Goal: Transaction & Acquisition: Download file/media

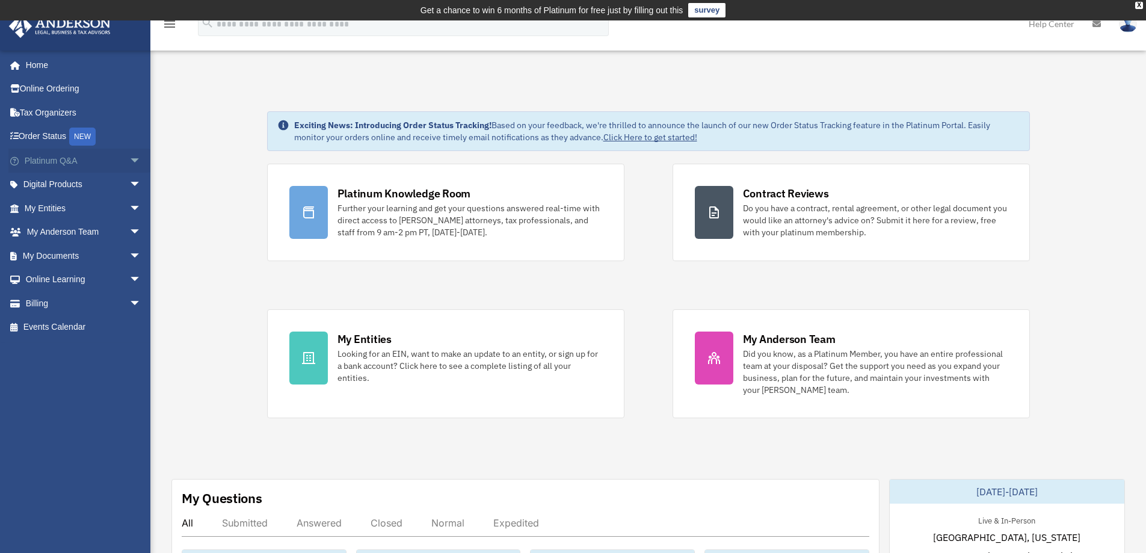
click at [129, 161] on span "arrow_drop_down" at bounding box center [141, 161] width 24 height 25
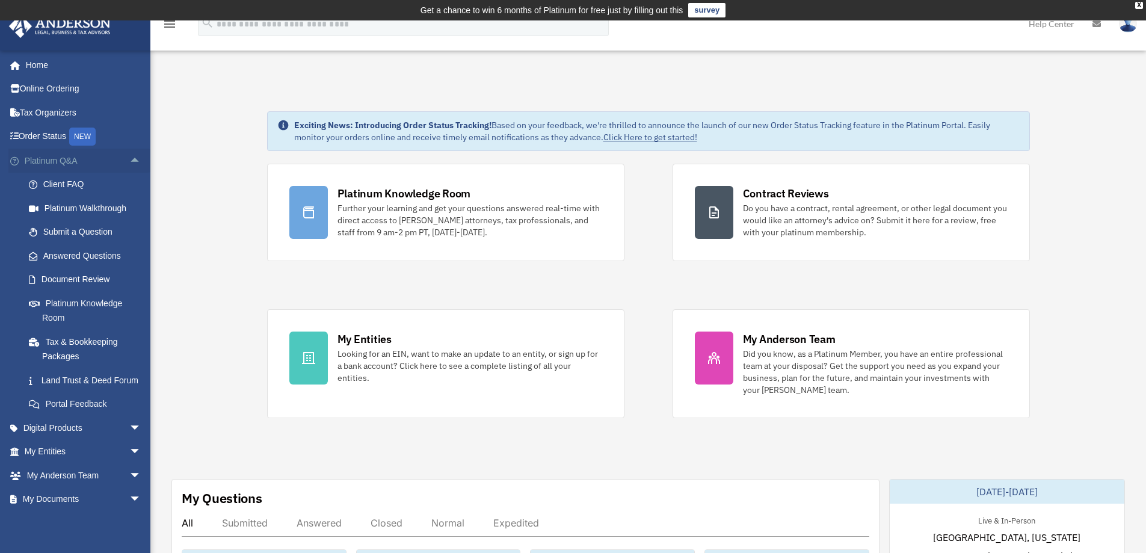
click at [129, 161] on span "arrow_drop_up" at bounding box center [141, 161] width 24 height 25
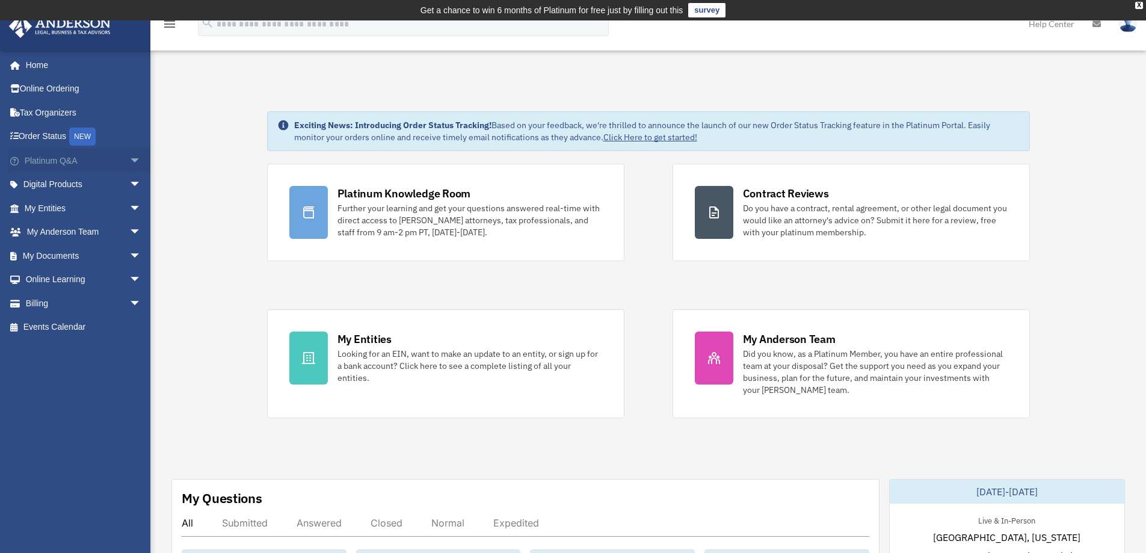
click at [129, 161] on span "arrow_drop_down" at bounding box center [141, 161] width 24 height 25
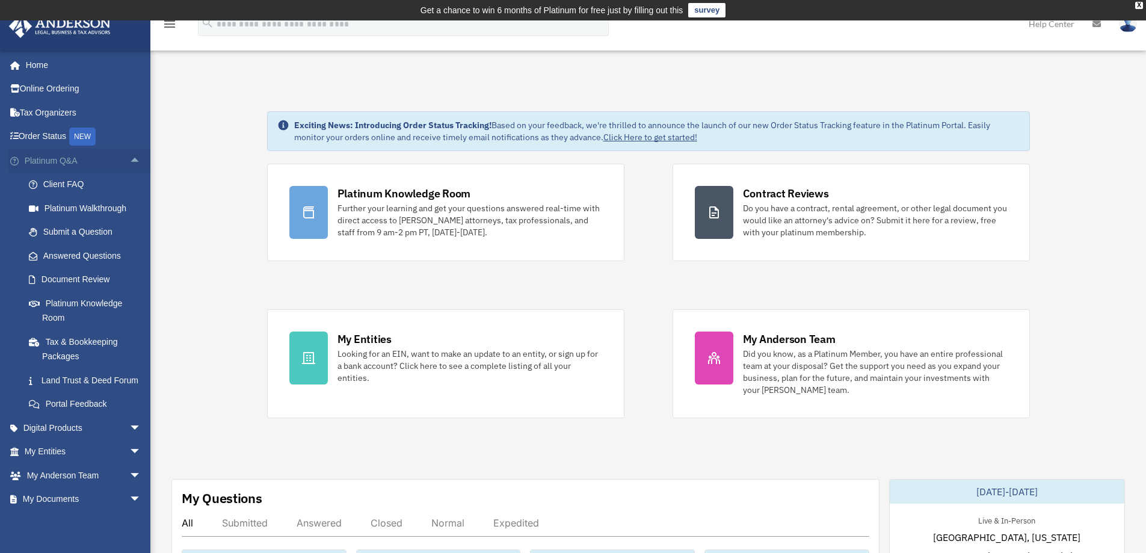
click at [129, 161] on span "arrow_drop_up" at bounding box center [141, 161] width 24 height 25
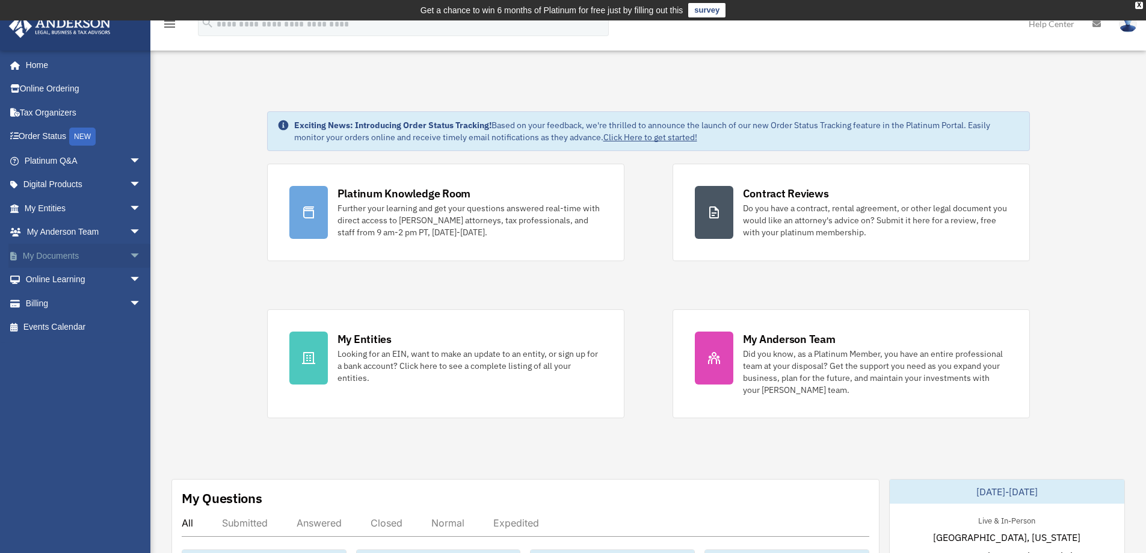
click at [129, 257] on span "arrow_drop_down" at bounding box center [141, 256] width 24 height 25
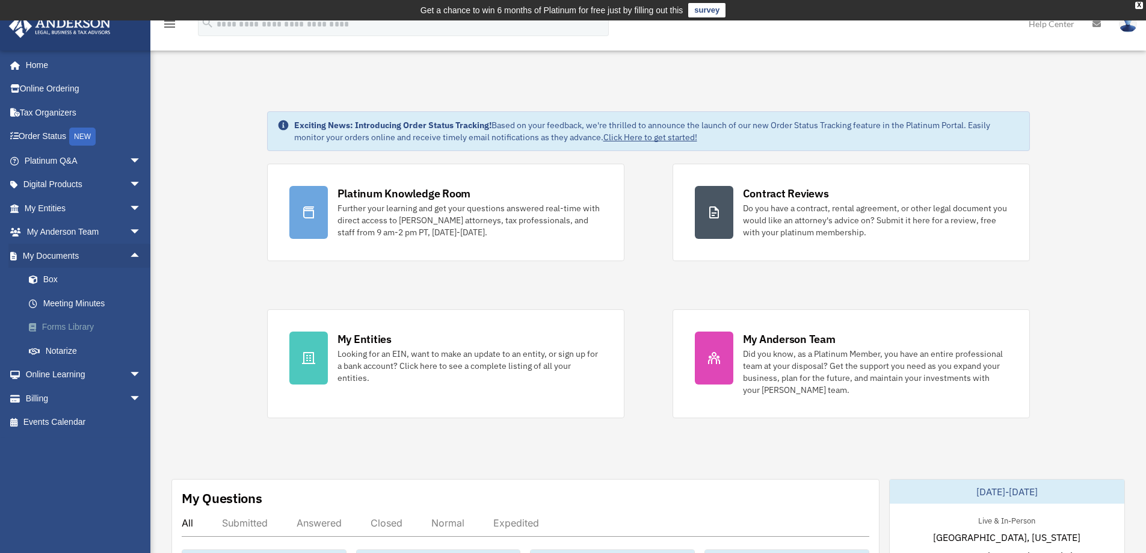
click at [72, 328] on link "Forms Library" at bounding box center [88, 327] width 143 height 24
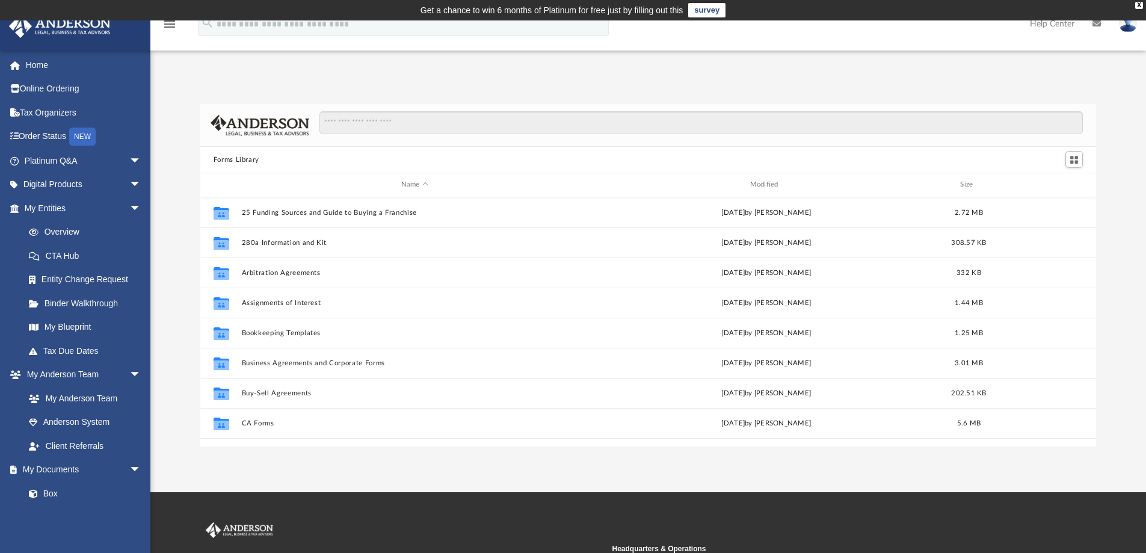
scroll to position [265, 887]
click at [437, 122] on input "Search files and folders" at bounding box center [702, 122] width 764 height 23
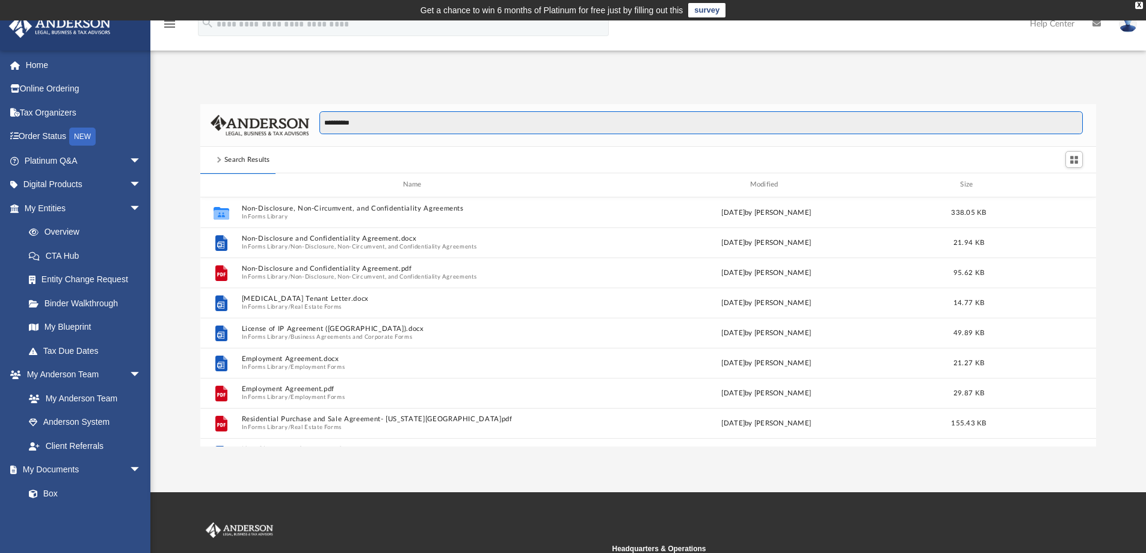
scroll to position [227, 887]
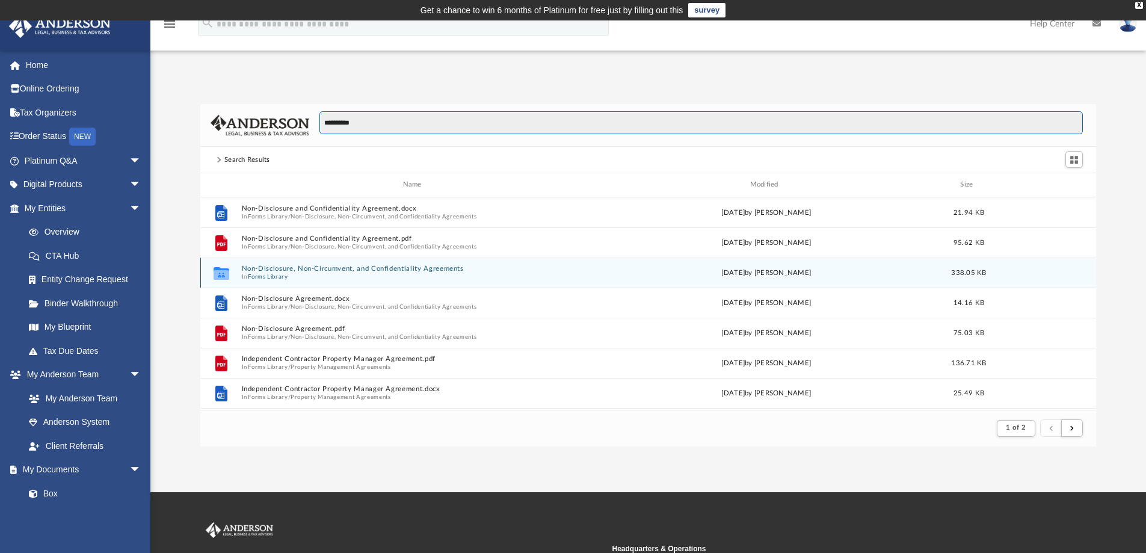
type input "**********"
click at [316, 272] on button "Non-Disclosure, Non-Circumvent, and Confidentiality Agreements" at bounding box center [414, 269] width 347 height 8
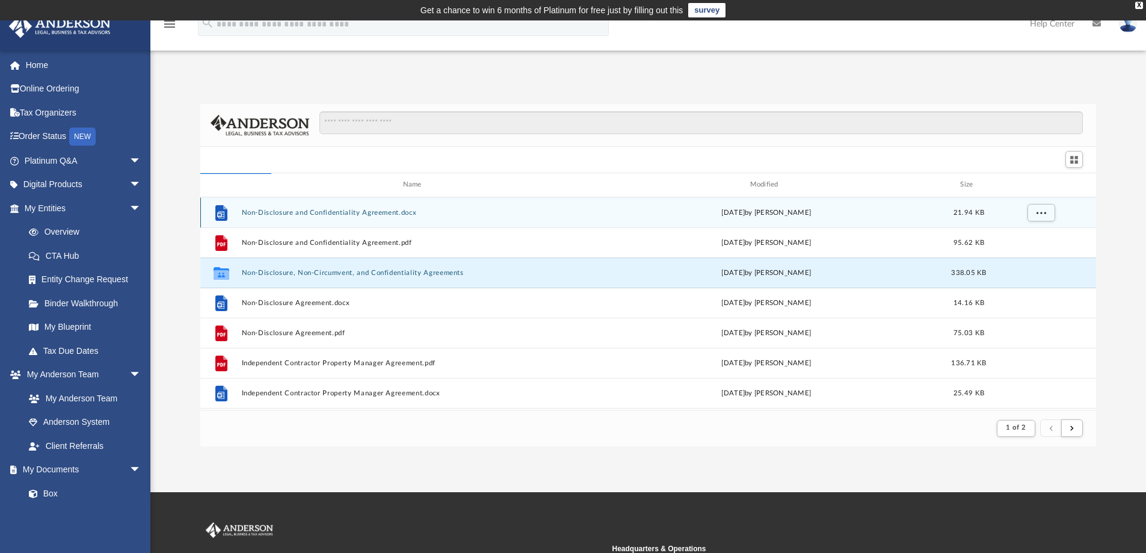
scroll to position [265, 887]
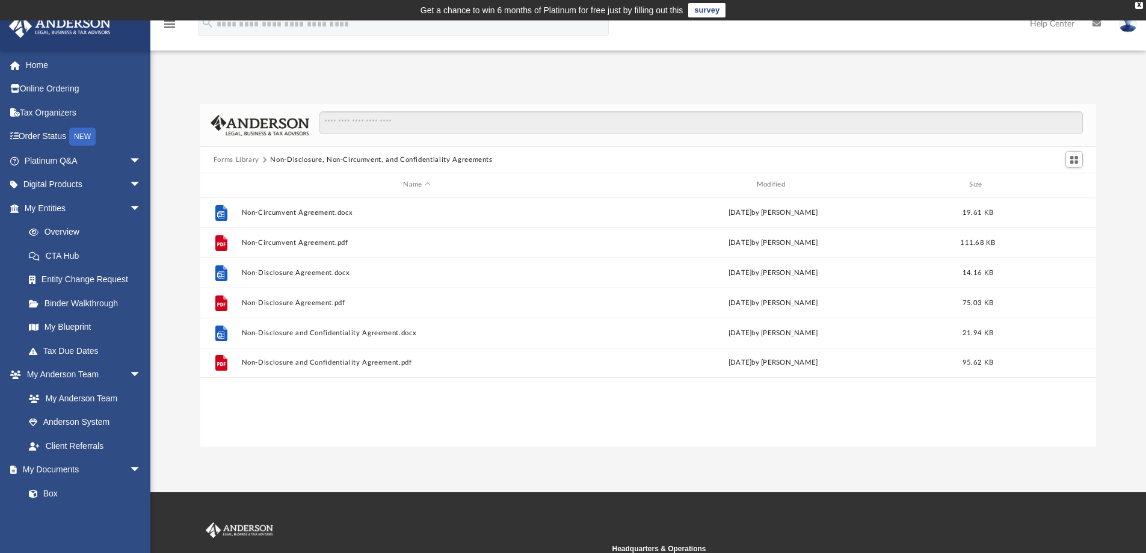
click at [248, 162] on button "Forms Library" at bounding box center [237, 160] width 46 height 11
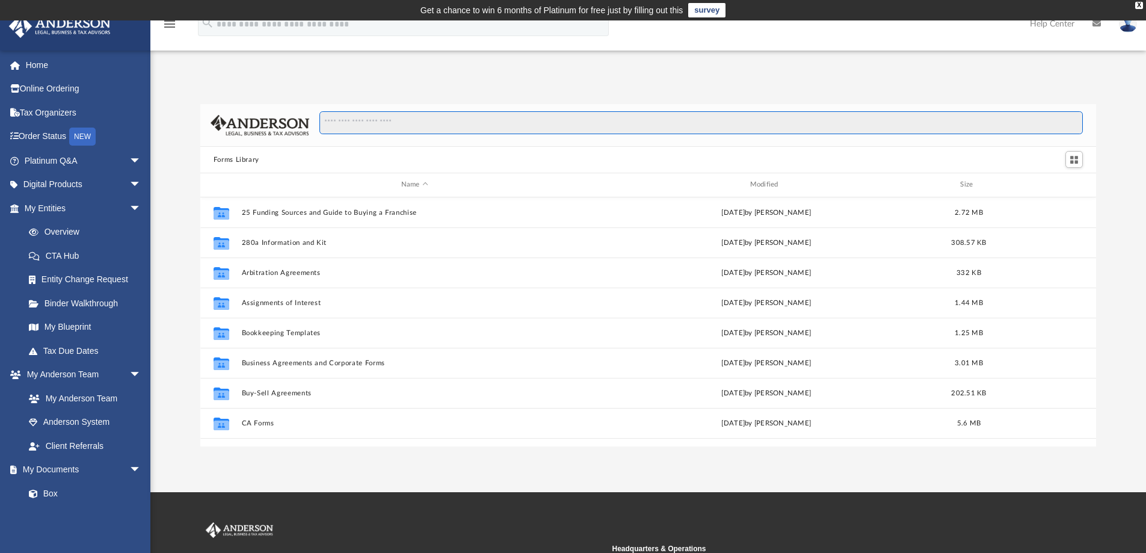
click at [404, 130] on input "Search files and folders" at bounding box center [702, 122] width 764 height 23
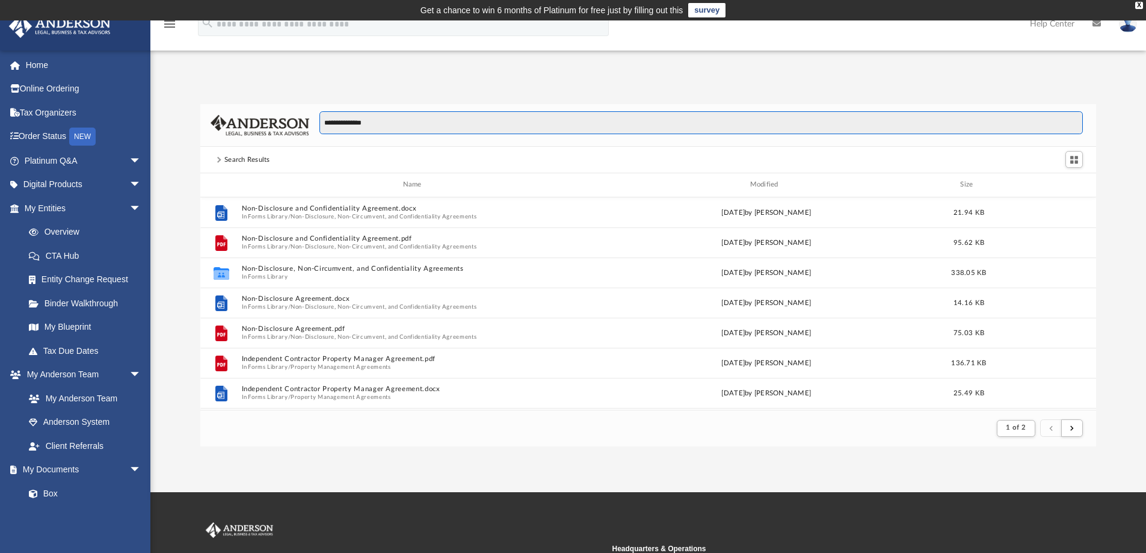
scroll to position [227, 887]
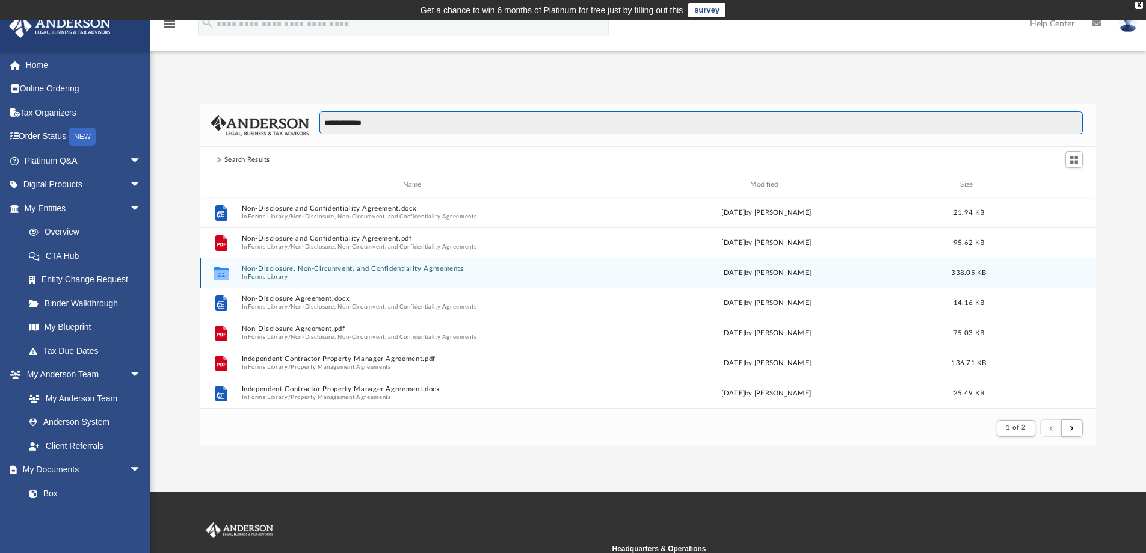
type input "**********"
click at [268, 271] on button "Non-Disclosure, Non-Circumvent, and Confidentiality Agreements" at bounding box center [414, 269] width 347 height 8
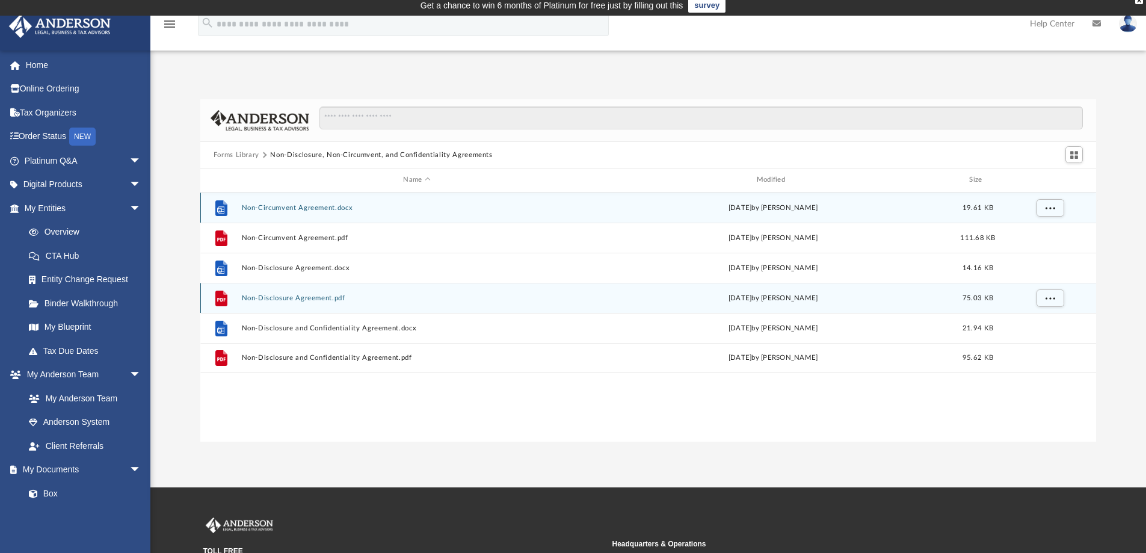
scroll to position [0, 0]
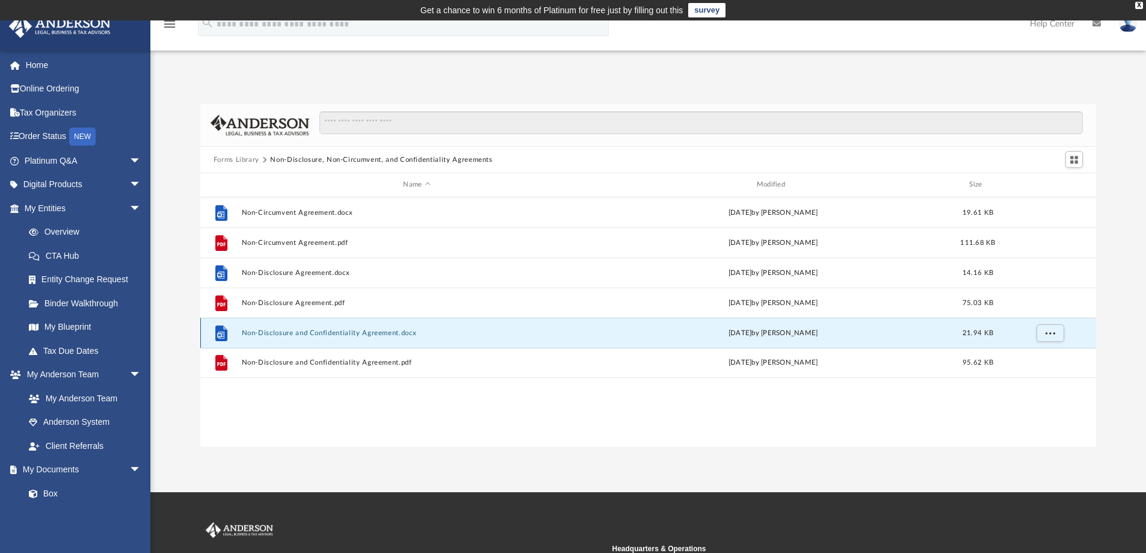
click at [316, 333] on button "Non-Disclosure and Confidentiality Agreement.docx" at bounding box center [416, 333] width 351 height 8
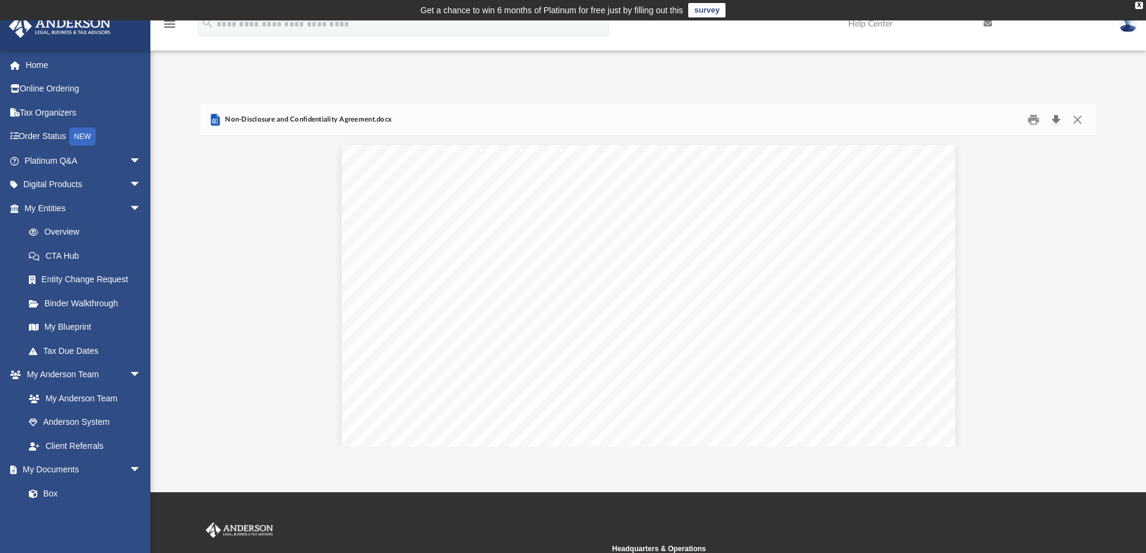
click at [1058, 118] on button "Download" at bounding box center [1056, 120] width 22 height 19
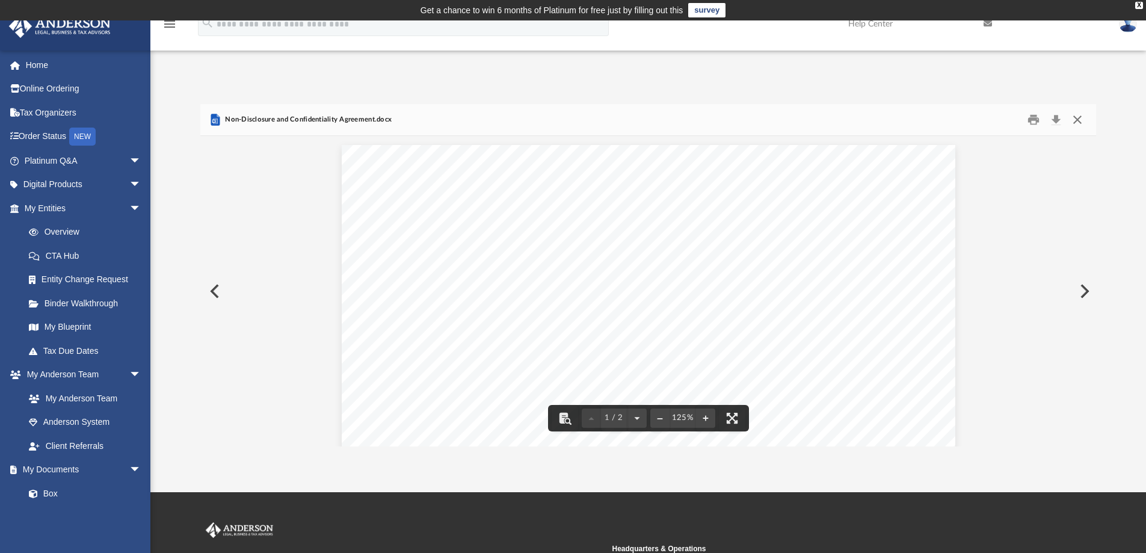
click at [1077, 120] on button "Close" at bounding box center [1078, 120] width 22 height 19
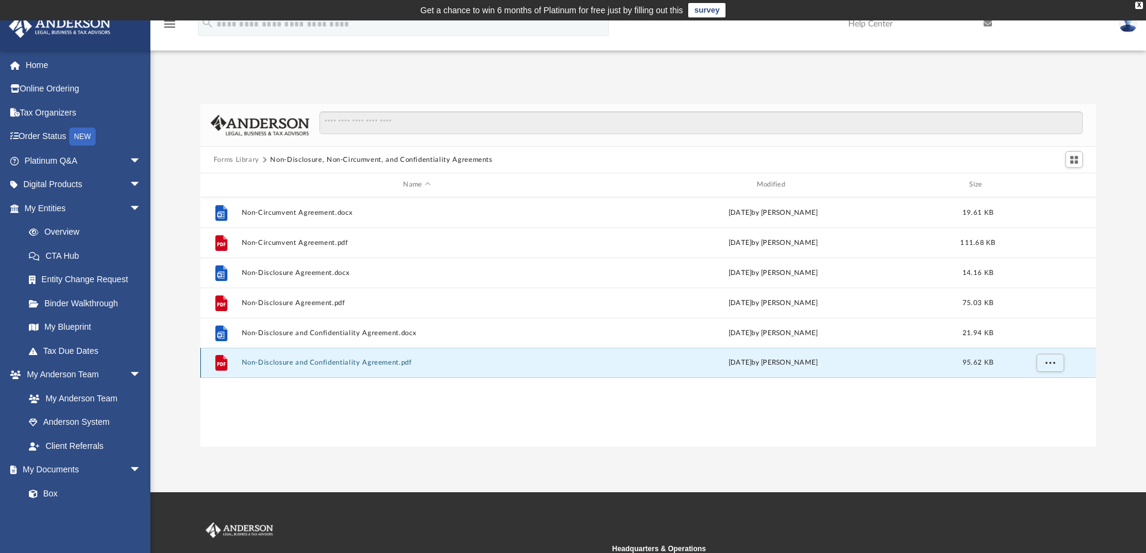
click at [359, 362] on button "Non-Disclosure and Confidentiality Agreement.pdf" at bounding box center [416, 363] width 351 height 8
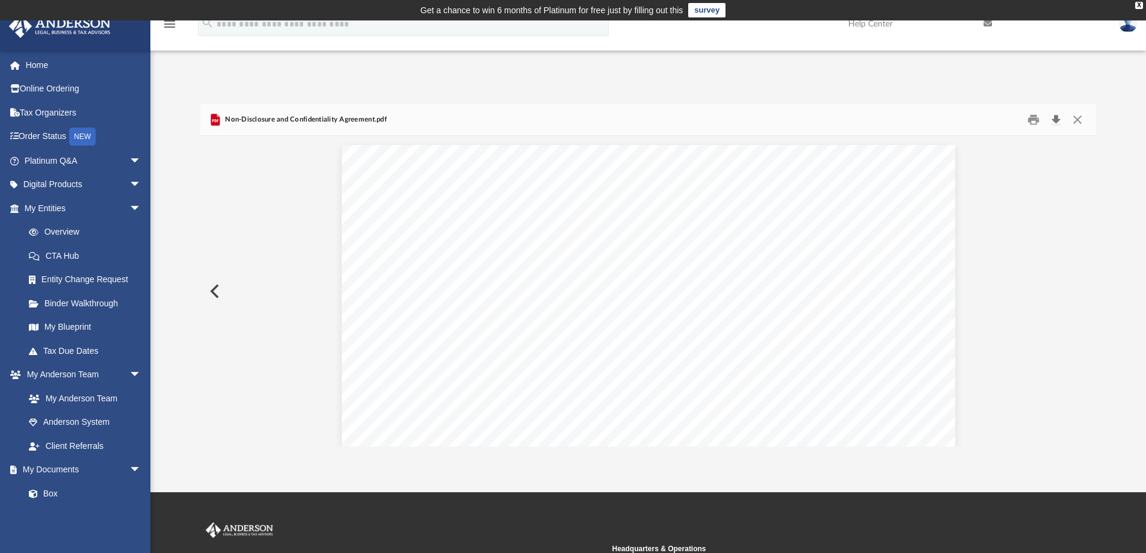
click at [1059, 118] on button "Download" at bounding box center [1056, 120] width 22 height 19
click at [1079, 119] on button "Close" at bounding box center [1078, 120] width 22 height 19
